Goal: Task Accomplishment & Management: Complete application form

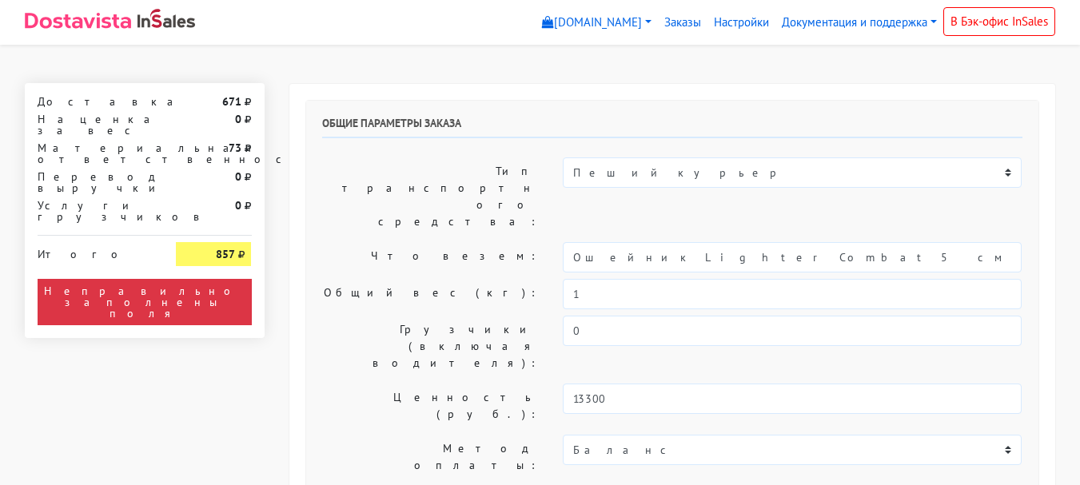
select select "11:00"
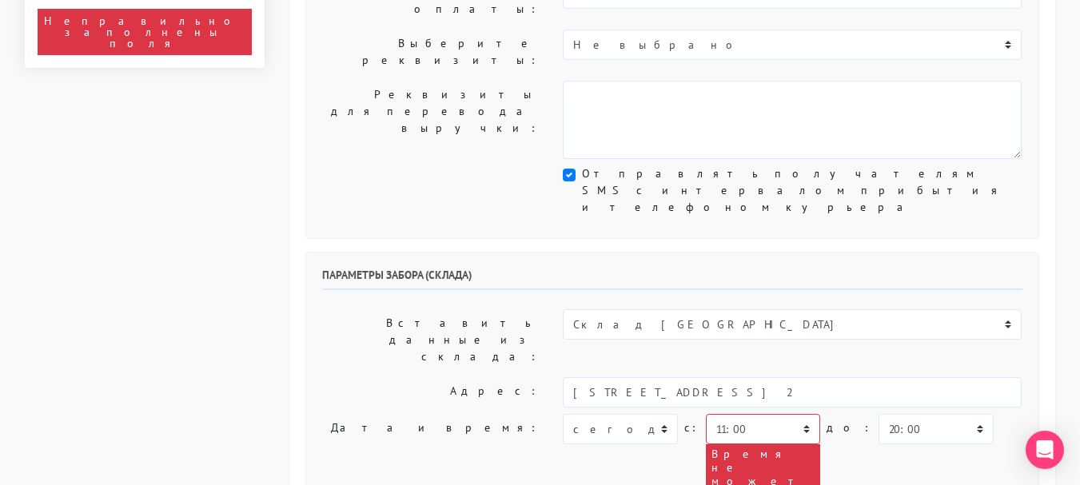
scroll to position [480, 0]
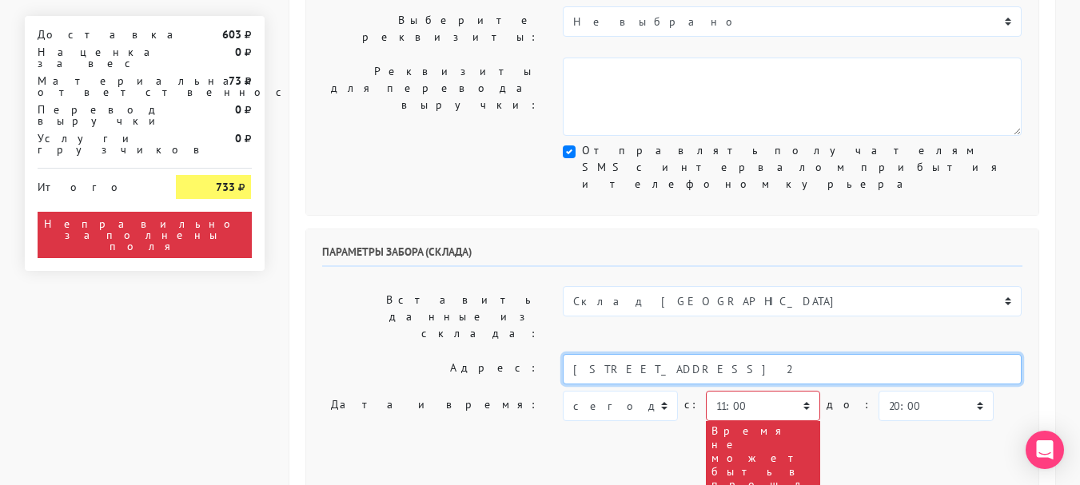
click at [798, 354] on input "[STREET_ADDRESS] 2" at bounding box center [792, 369] width 459 height 30
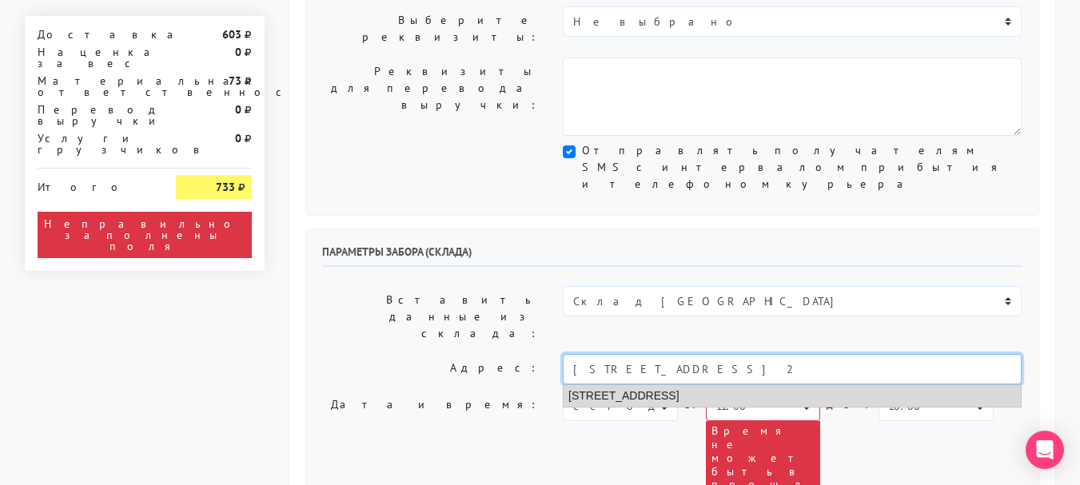
click at [696, 385] on li "[STREET_ADDRESS]" at bounding box center [792, 396] width 457 height 22
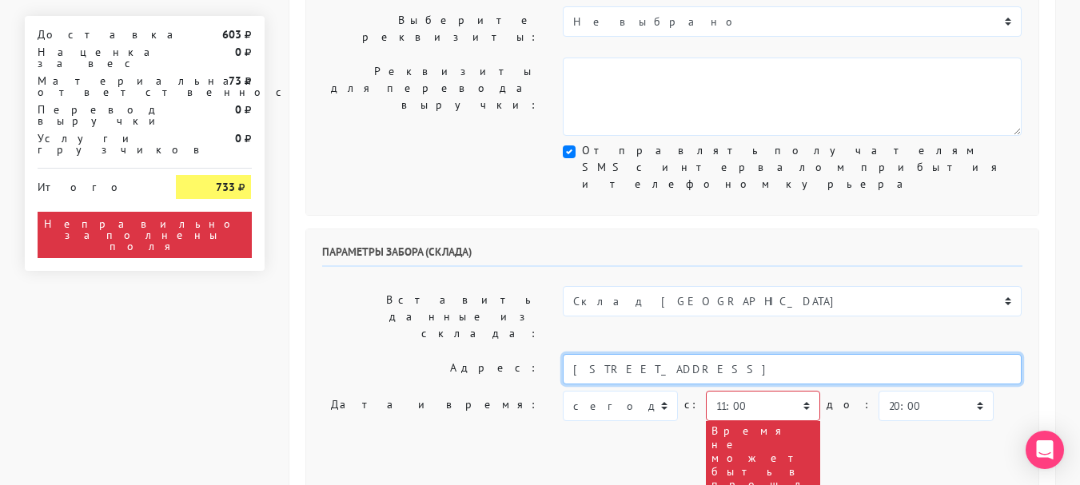
type input "[STREET_ADDRESS]"
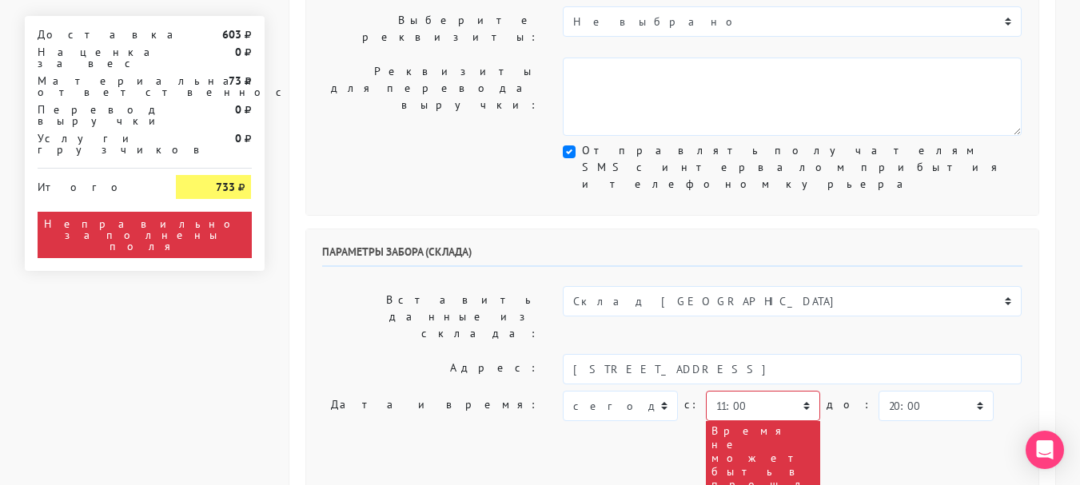
click at [744, 229] on div "Параметры забора (склада) Вставить данные из склада: Склад [GEOGRAPHIC_DATA] Ад…" at bounding box center [672, 473] width 732 height 489
click at [740, 391] on select "00:00 00:30 01:00 01:30 02:00 02:30 03:00 03:30 04:00 04:30 05:00 05:30 06:00 0…" at bounding box center [763, 406] width 114 height 30
select select "13:00"
click at [706, 391] on select "00:00 00:30 01:00 01:30 02:00 02:30 03:00 03:30 04:00 04:30 05:00 05:30 06:00 0…" at bounding box center [763, 406] width 114 height 30
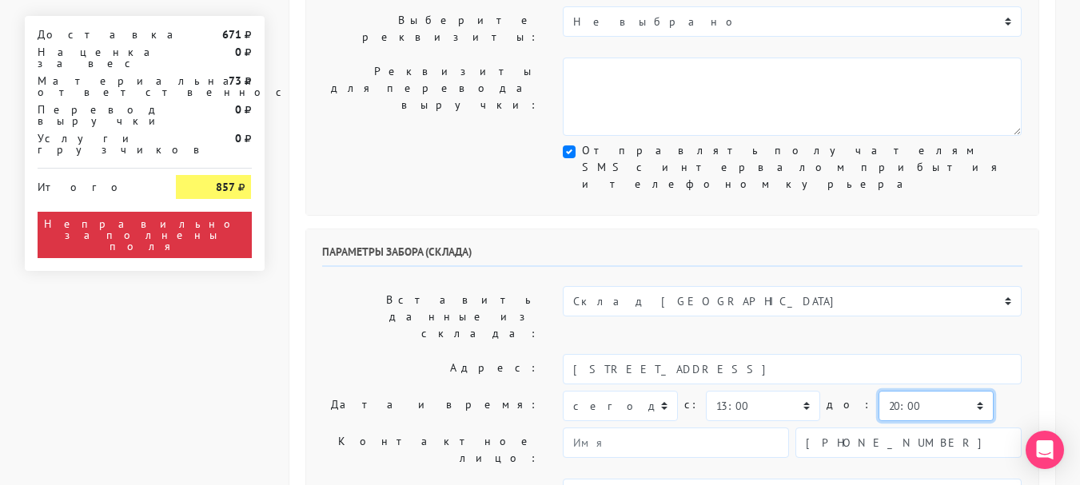
drag, startPoint x: 889, startPoint y: 221, endPoint x: 889, endPoint y: 212, distance: 8.8
click at [889, 391] on select "00:00 00:30 01:00 01:30 02:00 02:30 03:00 03:30 04:00 04:30 05:00 05:30 06:00 0…" at bounding box center [936, 406] width 114 height 30
select select "14:00"
click at [879, 391] on select "00:00 00:30 01:00 01:30 02:00 02:30 03:00 03:30 04:00 04:30 05:00 05:30 06:00 0…" at bounding box center [936, 406] width 114 height 30
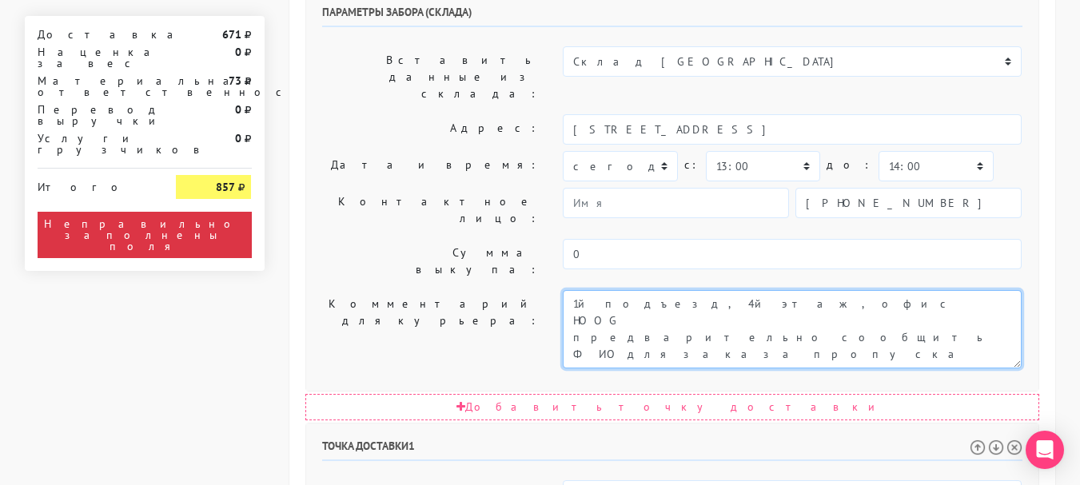
scroll to position [800, 0]
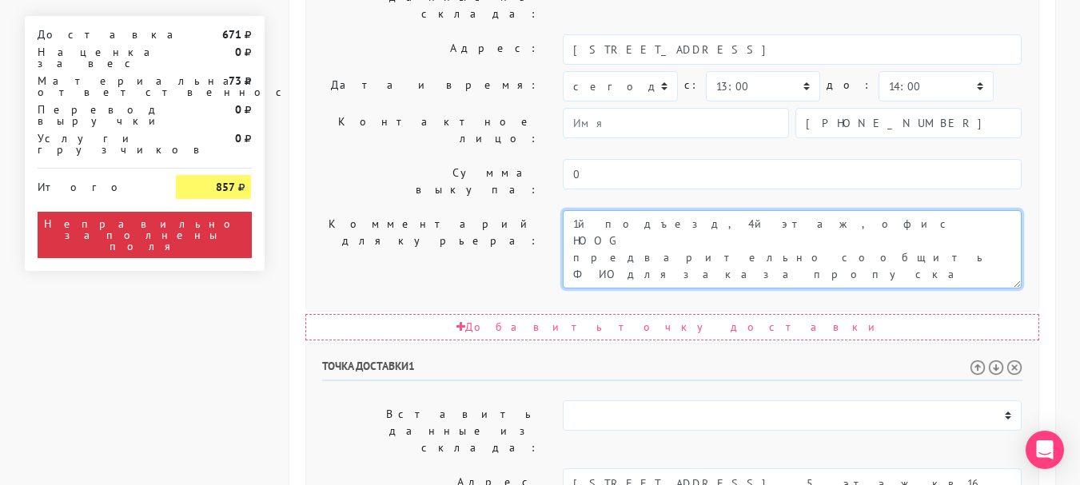
type textarea "1й подъезд, 4й этаж, офис HOOG предварительно сообщить ФИО для заказа пропуска"
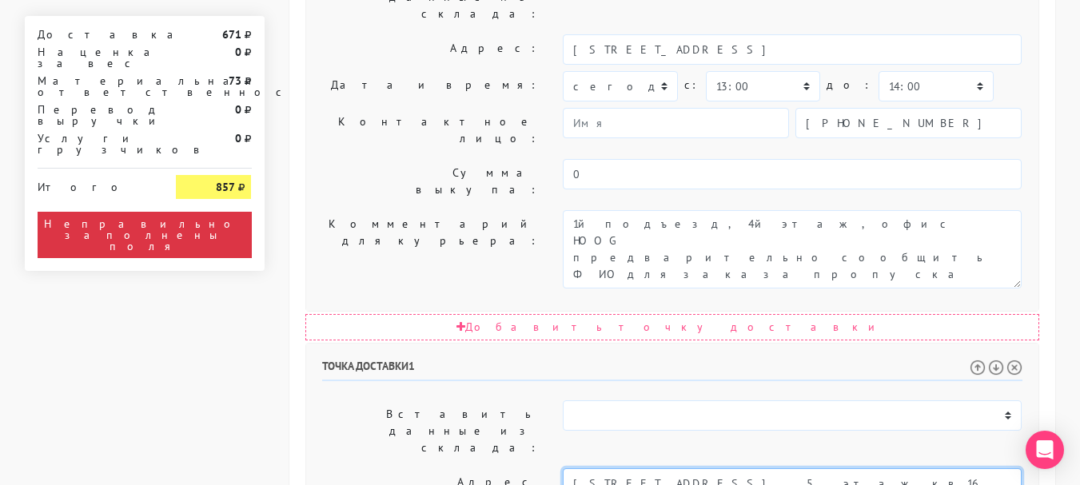
drag, startPoint x: 911, startPoint y: 238, endPoint x: 686, endPoint y: 257, distance: 225.4
type input "[STREET_ADDRESS]"
paste textarea "подъезд 1 , 5 этаж кв16 домофон #16#3626"
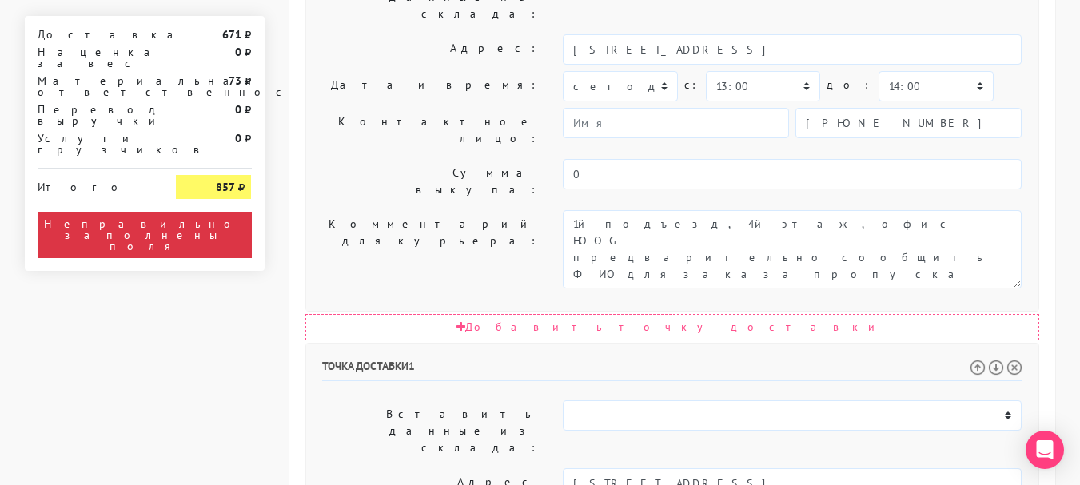
type textarea "подъезд 1 , 5 этаж кв16 домофон #16#3626"
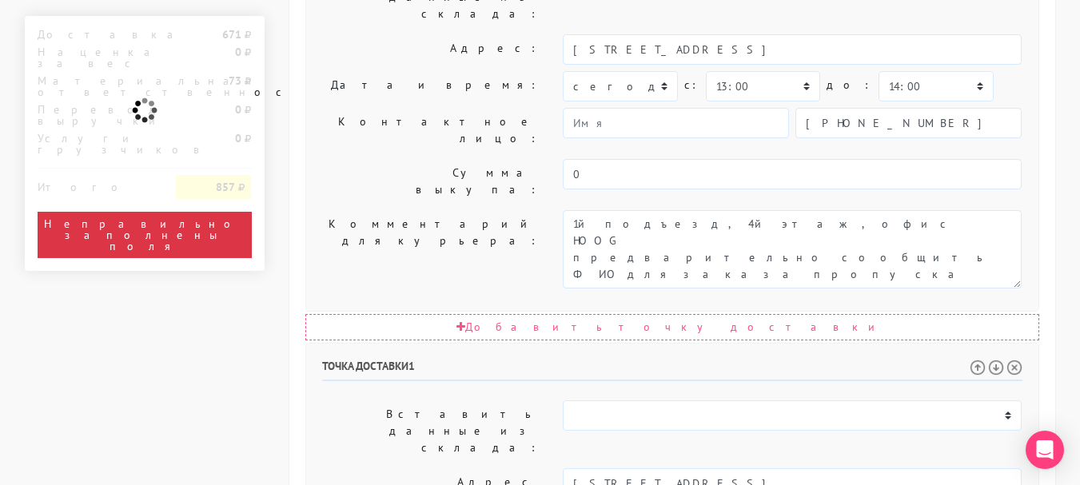
drag, startPoint x: 767, startPoint y: 275, endPoint x: 776, endPoint y: 276, distance: 8.8
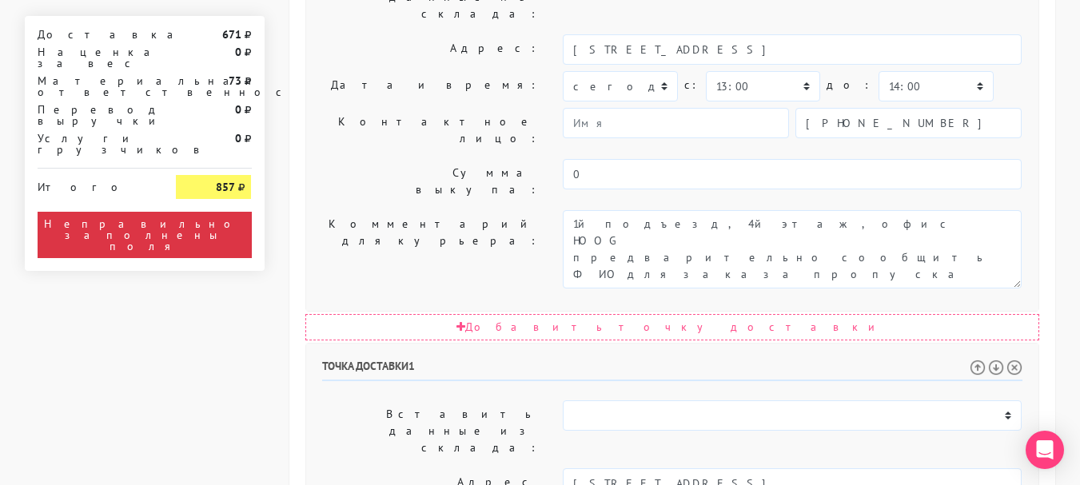
select select "13:00"
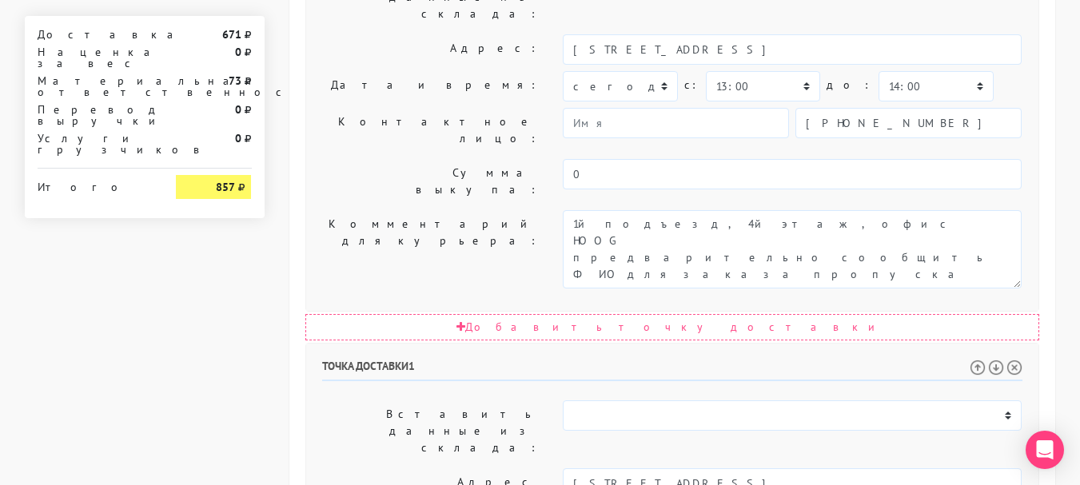
select select "15:00"
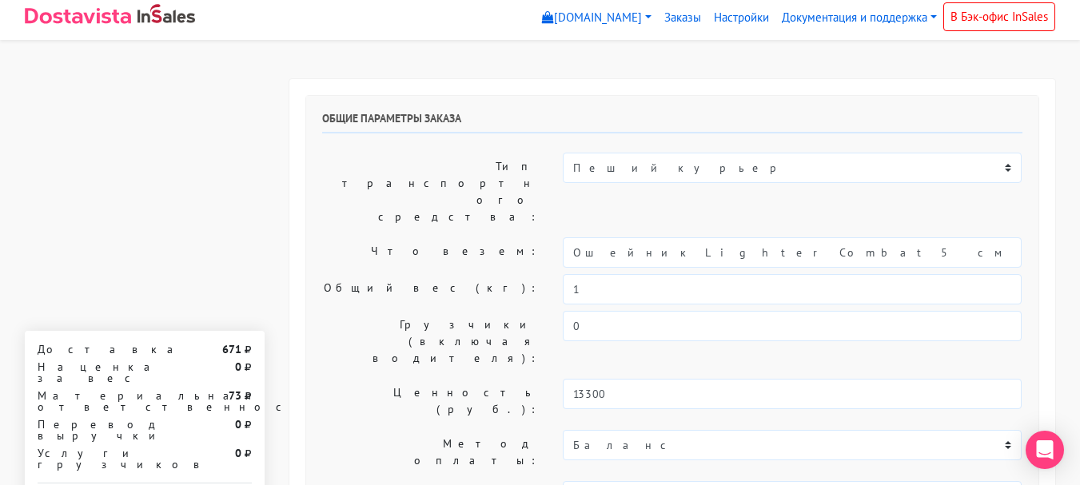
scroll to position [0, 0]
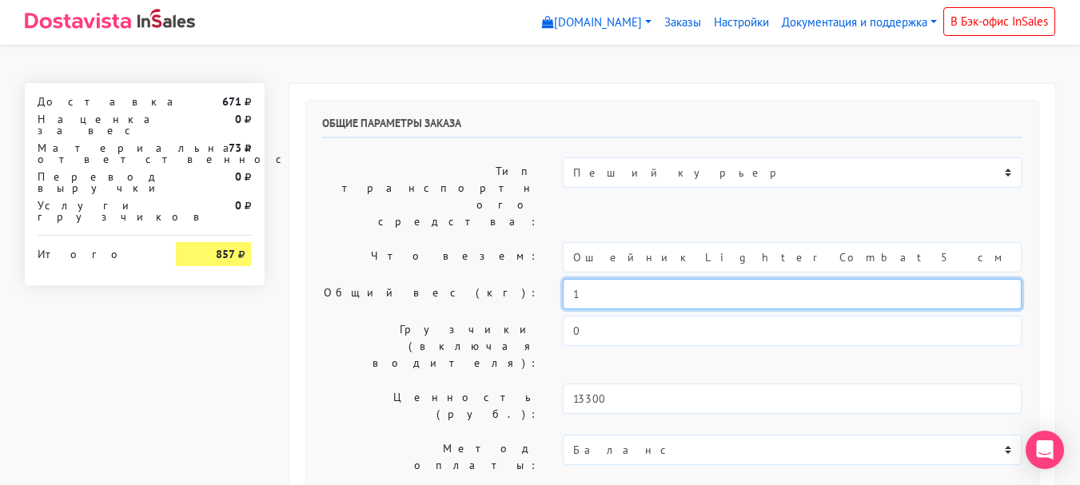
click at [600, 279] on input "1" at bounding box center [792, 294] width 459 height 30
type input "0,8"
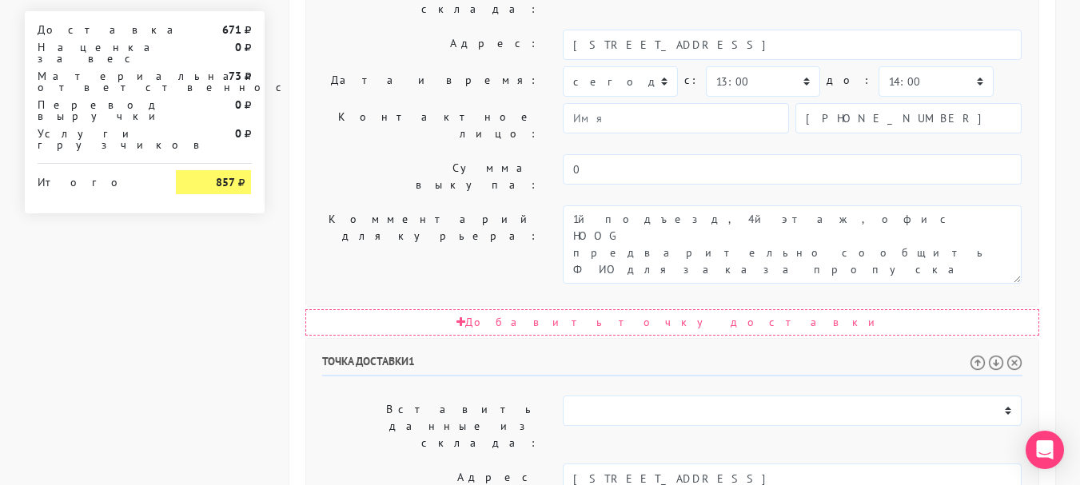
scroll to position [990, 0]
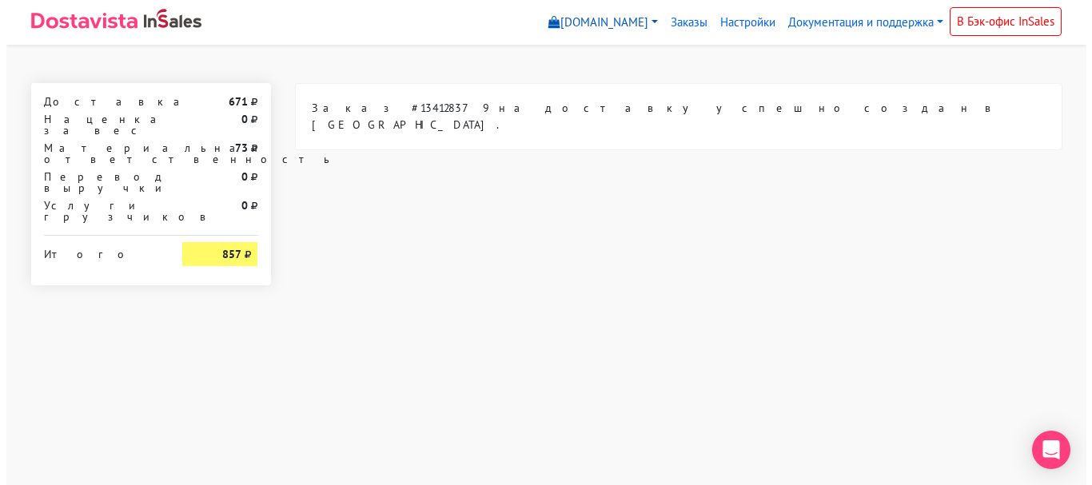
scroll to position [0, 0]
